Goal: Check status: Check status

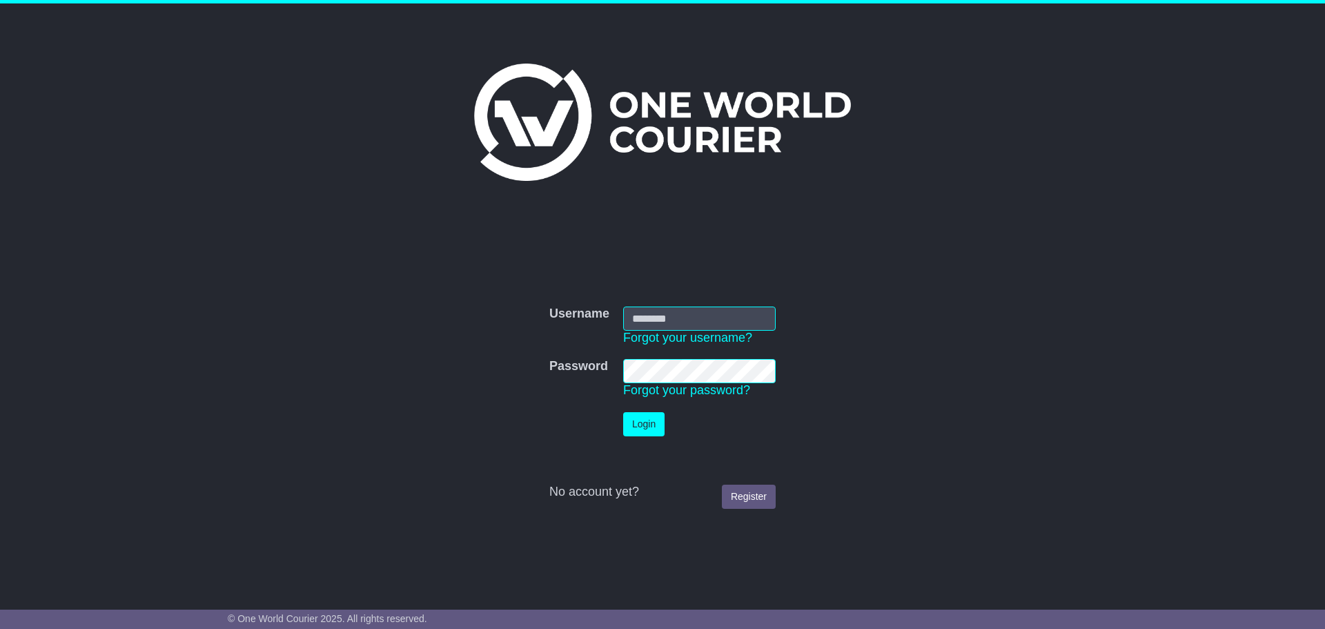
type input "**********"
click at [652, 421] on button "Login" at bounding box center [643, 424] width 41 height 24
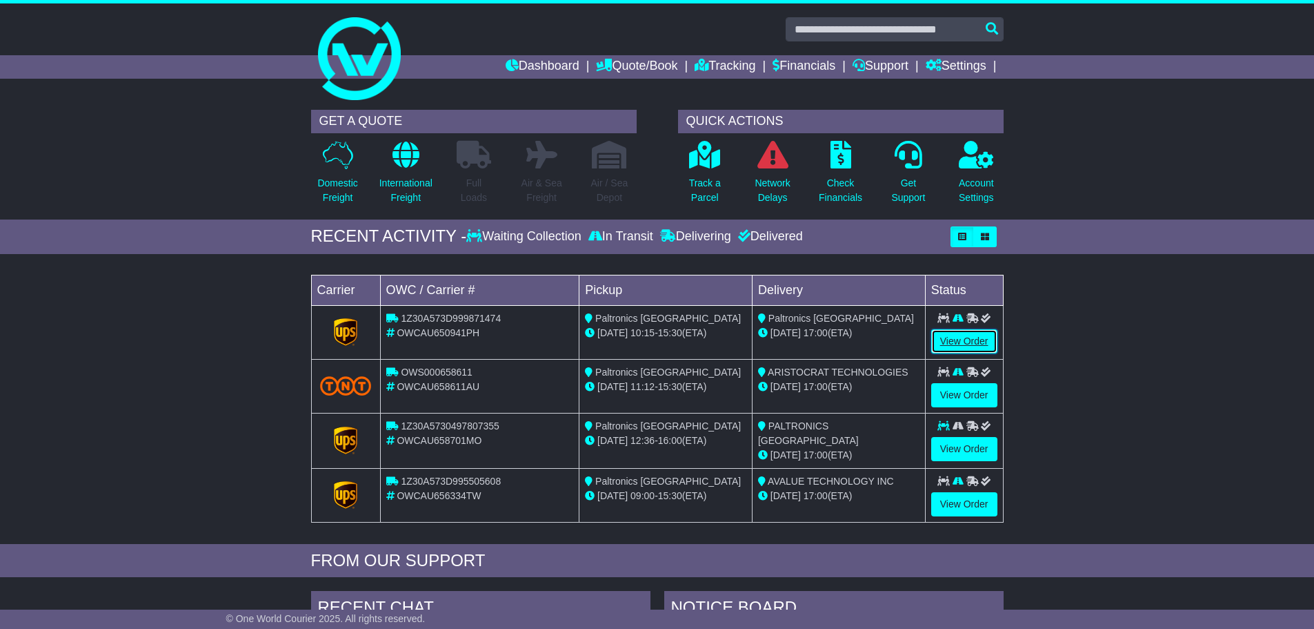
click at [962, 340] on link "View Order" at bounding box center [964, 341] width 66 height 24
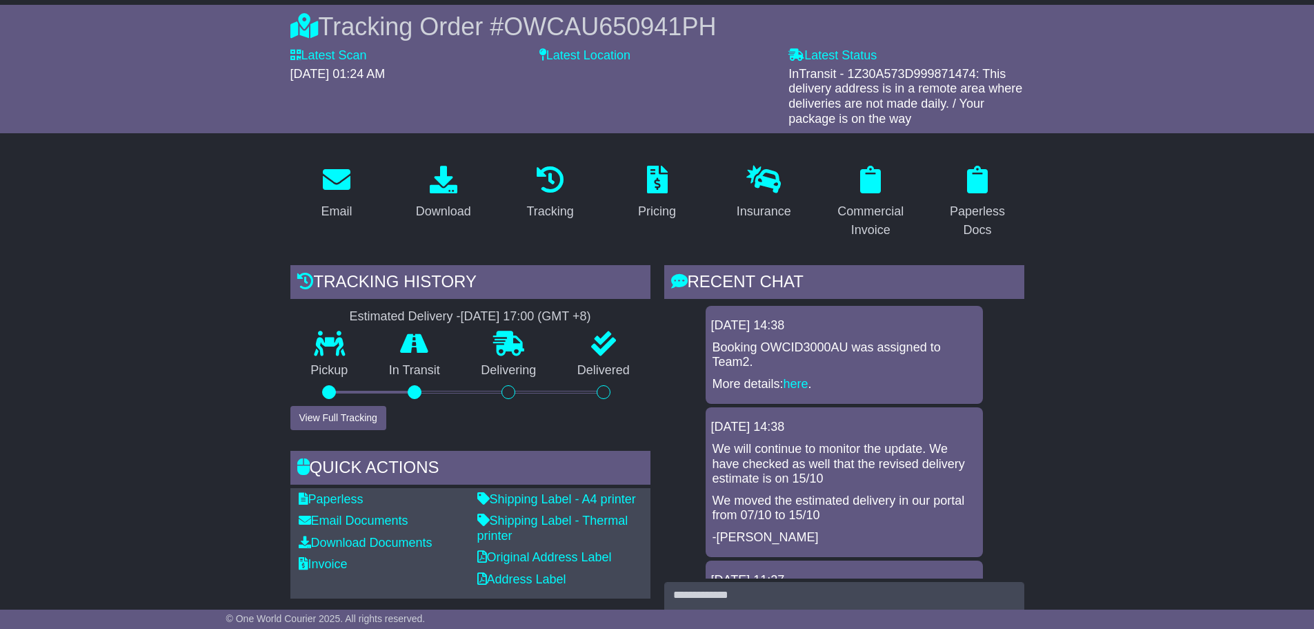
scroll to position [345, 0]
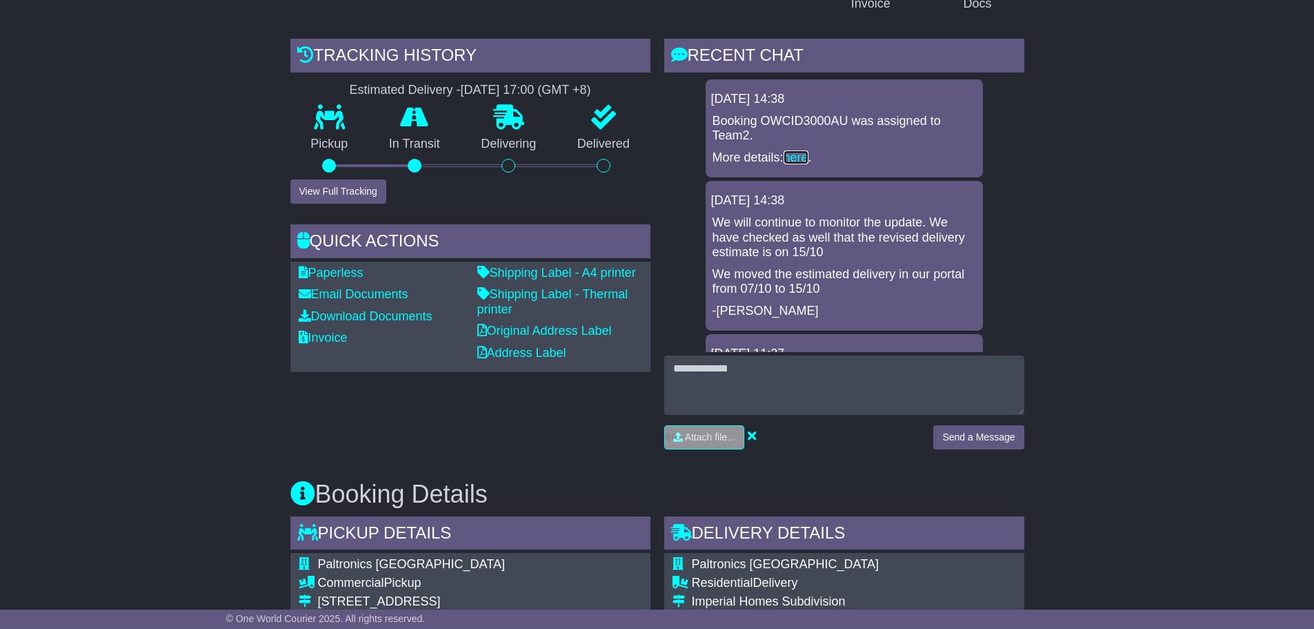
click at [795, 155] on link "here" at bounding box center [796, 157] width 25 height 14
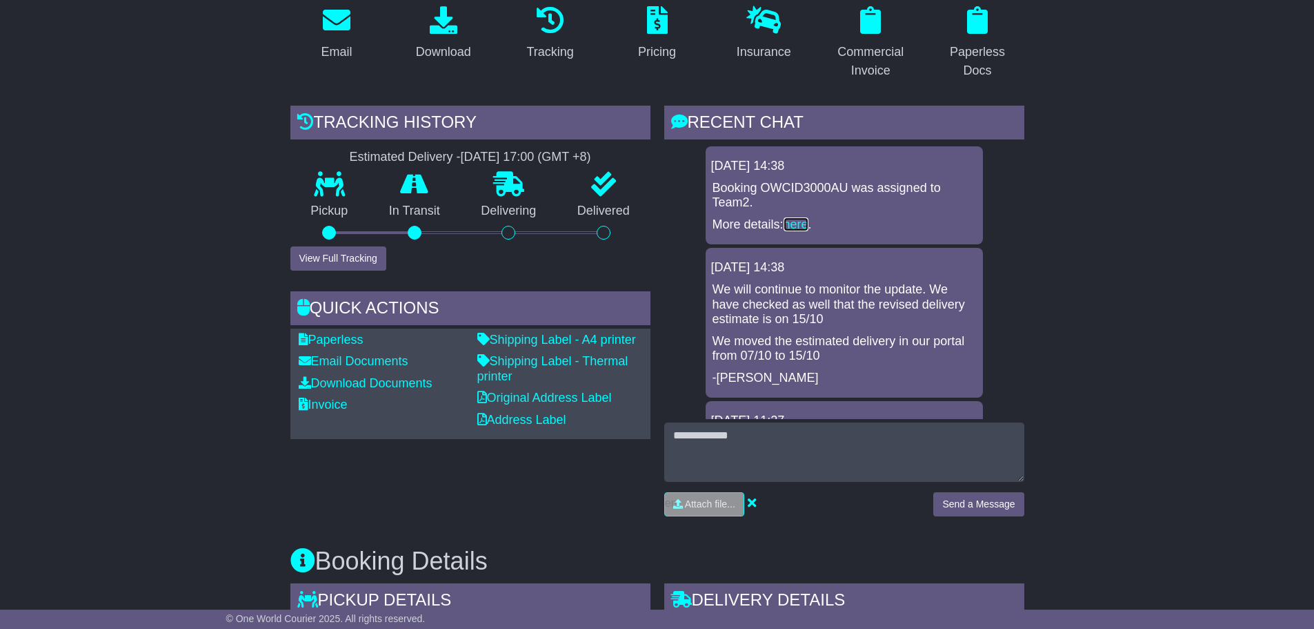
scroll to position [0, 0]
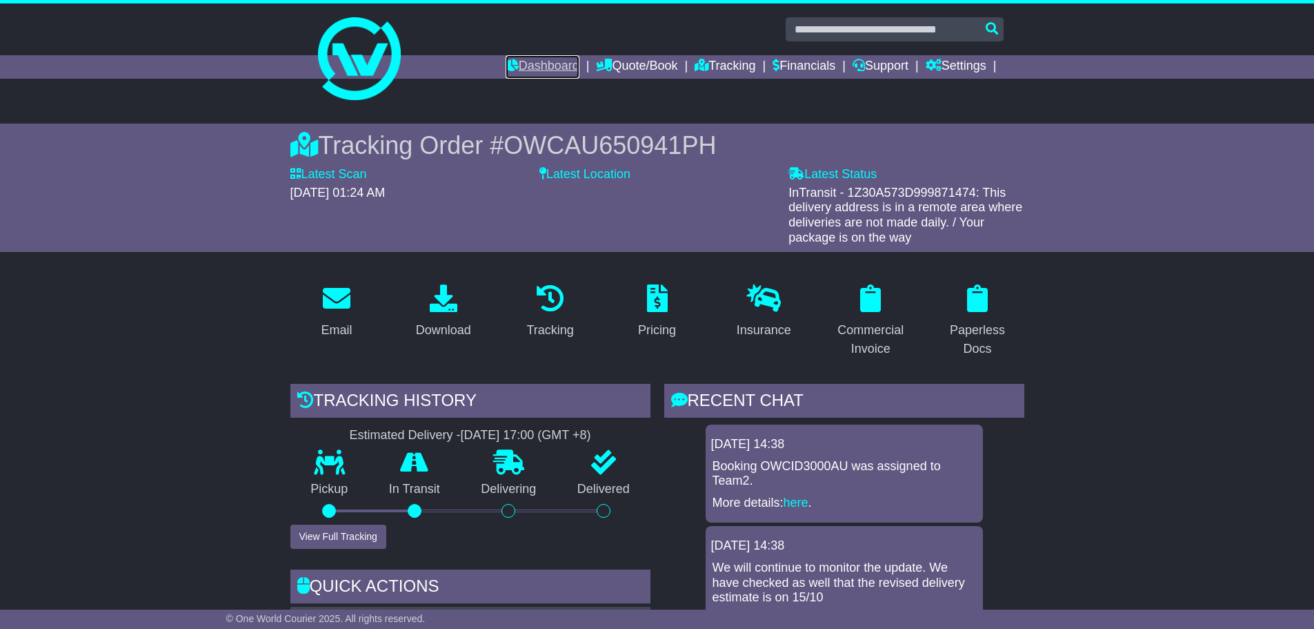
click at [542, 68] on link "Dashboard" at bounding box center [543, 66] width 74 height 23
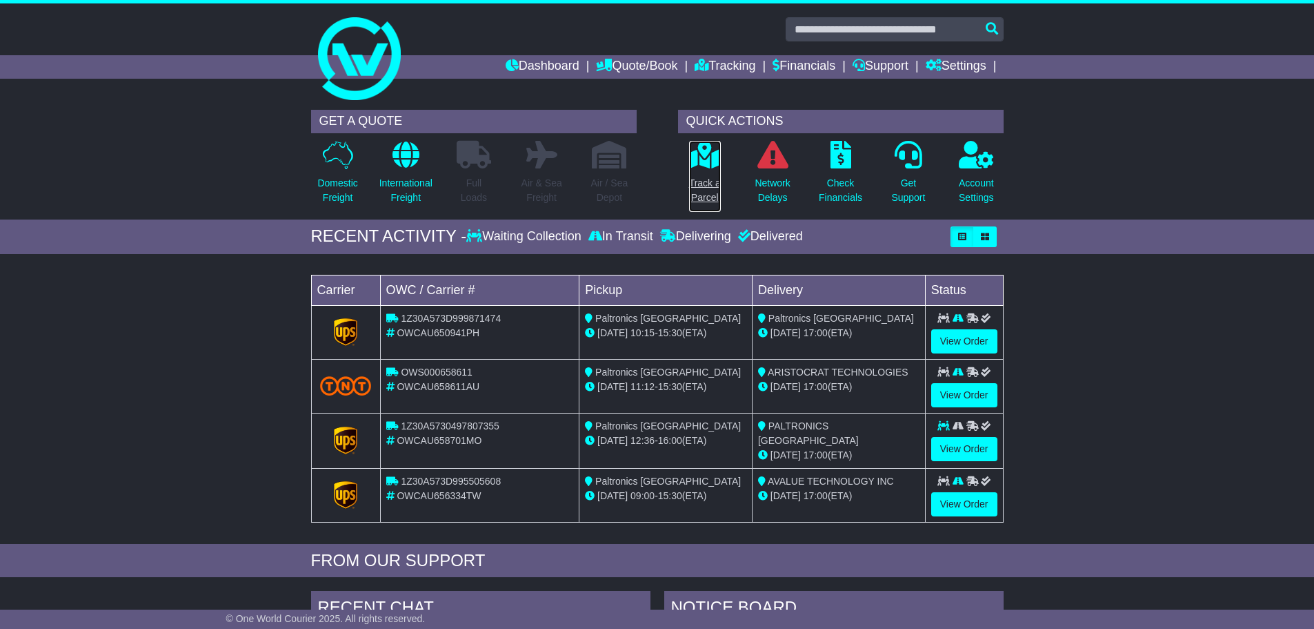
click at [711, 179] on p "Track a Parcel" at bounding box center [705, 190] width 32 height 29
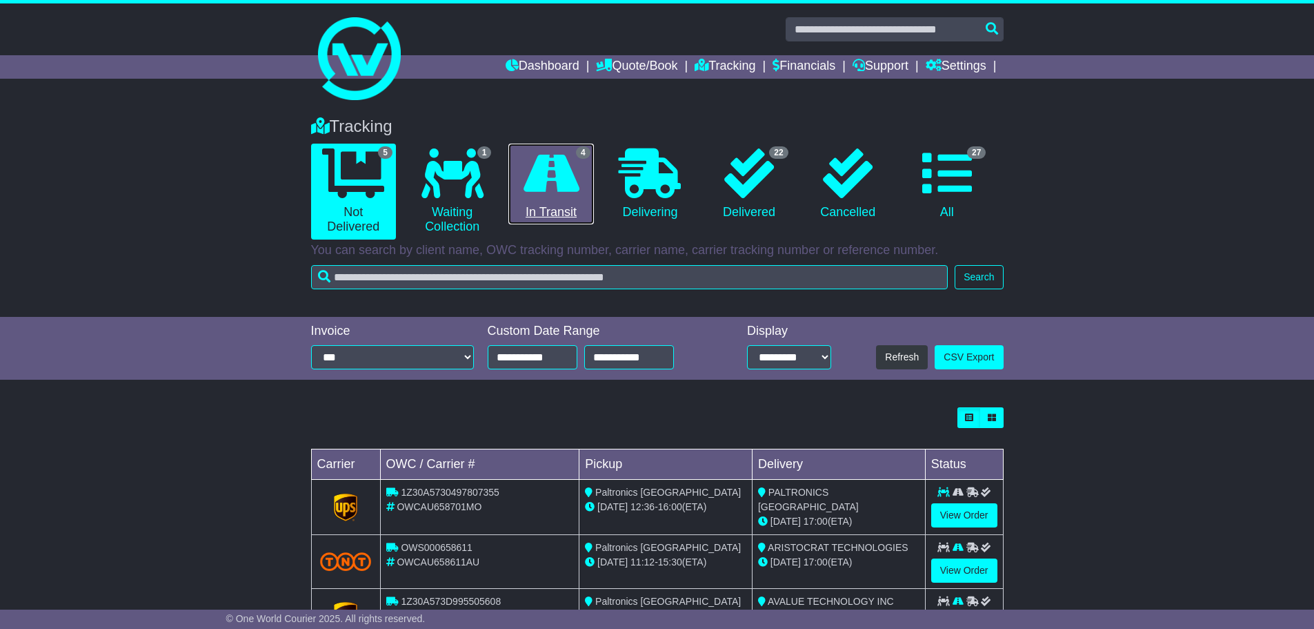
click at [550, 213] on link "4 In Transit" at bounding box center [550, 184] width 85 height 81
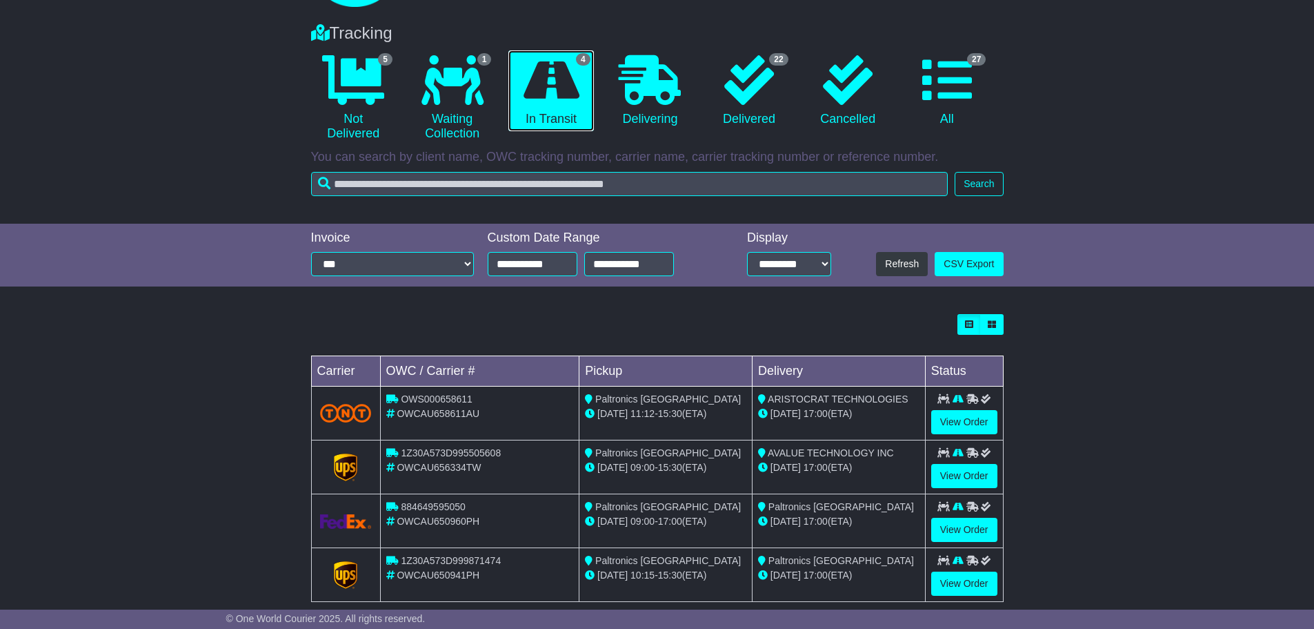
scroll to position [115, 0]
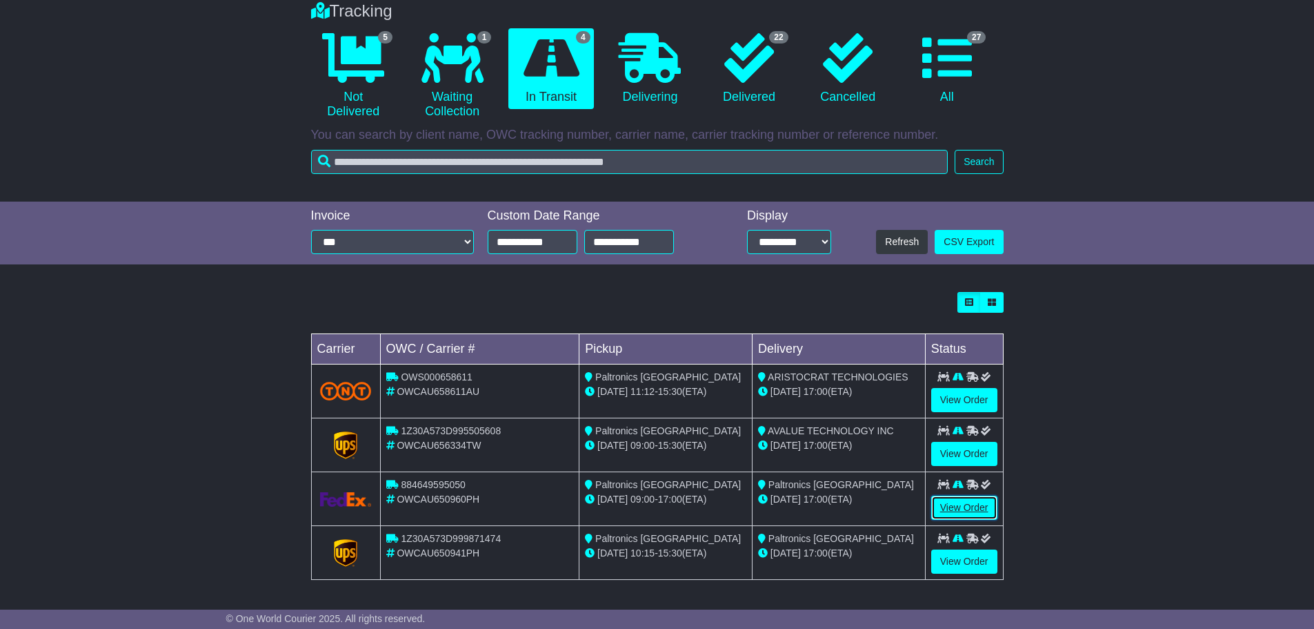
click at [959, 511] on link "View Order" at bounding box center [964, 507] width 66 height 24
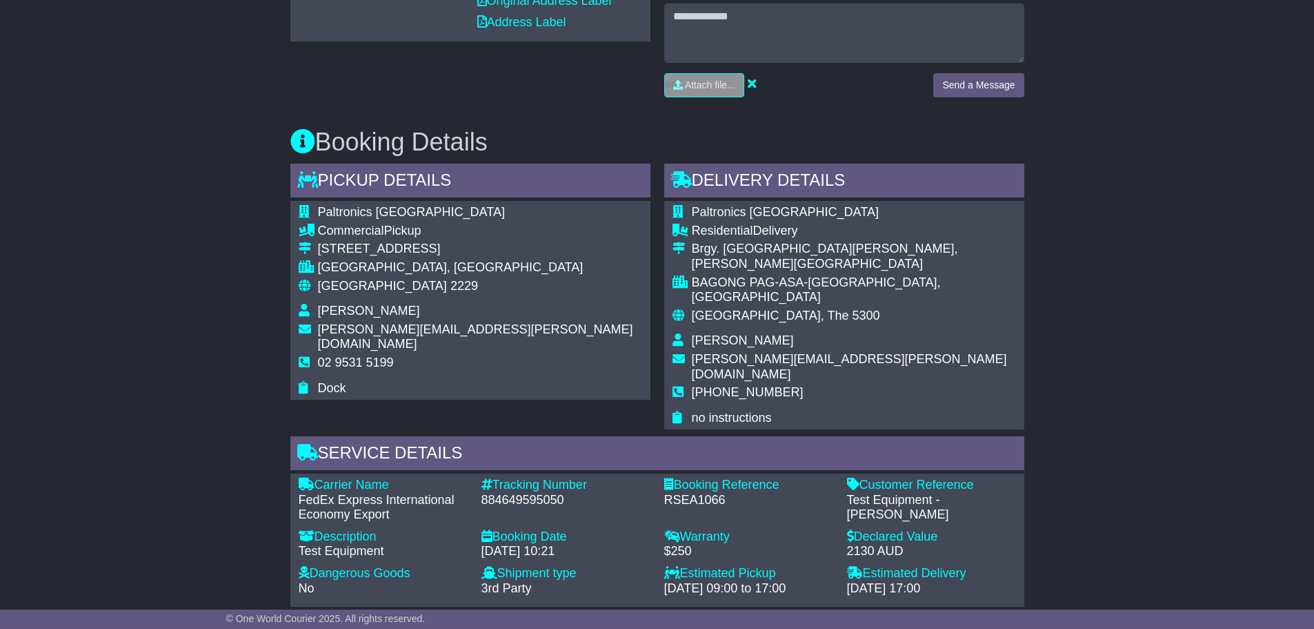
scroll to position [677, 0]
drag, startPoint x: 221, startPoint y: 427, endPoint x: 180, endPoint y: 419, distance: 42.2
click at [180, 419] on div "Email Download Tracking Pricing Insurance" at bounding box center [657, 522] width 1314 height 1892
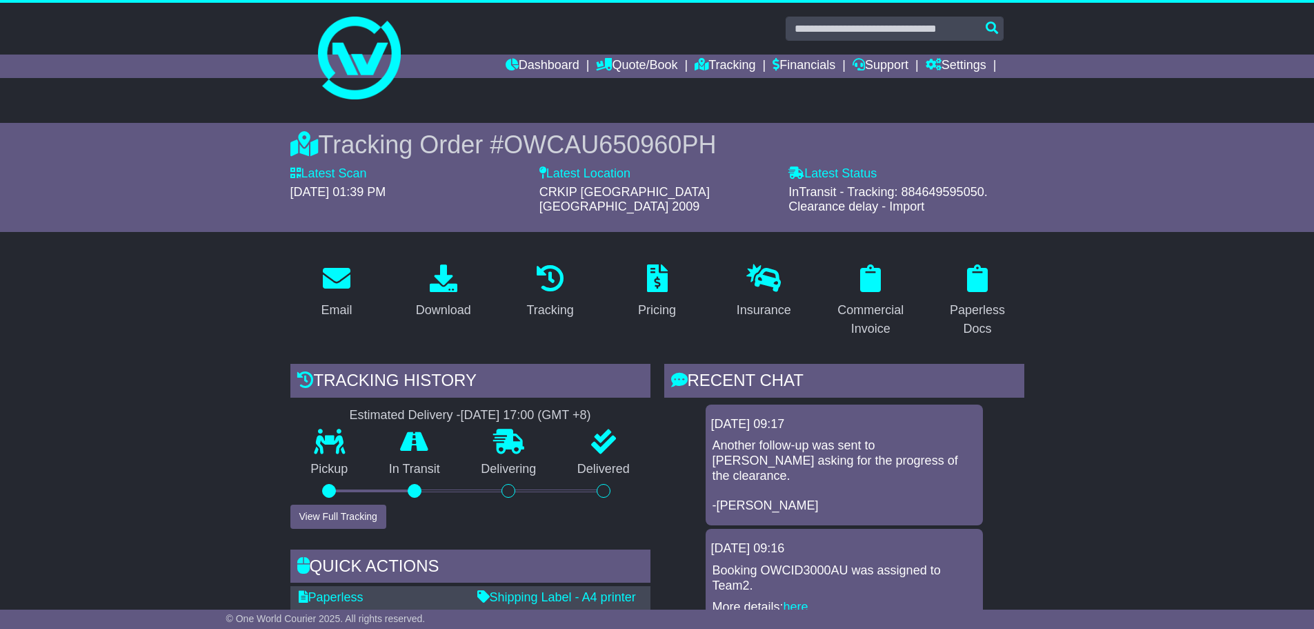
scroll to position [0, 0]
